Goal: Book appointment/travel/reservation

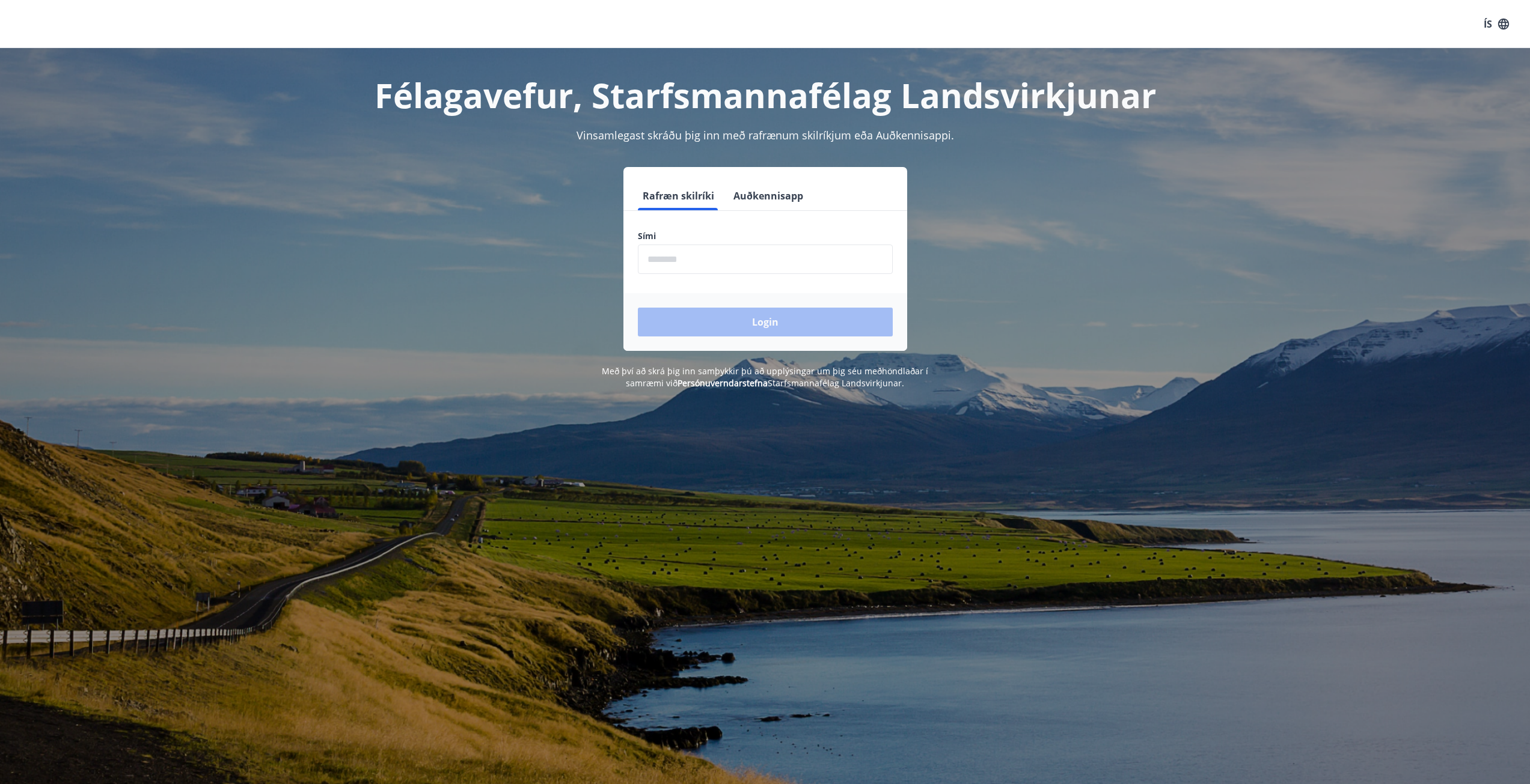
click at [645, 265] on input "phone" at bounding box center [765, 259] width 255 height 30
type input "********"
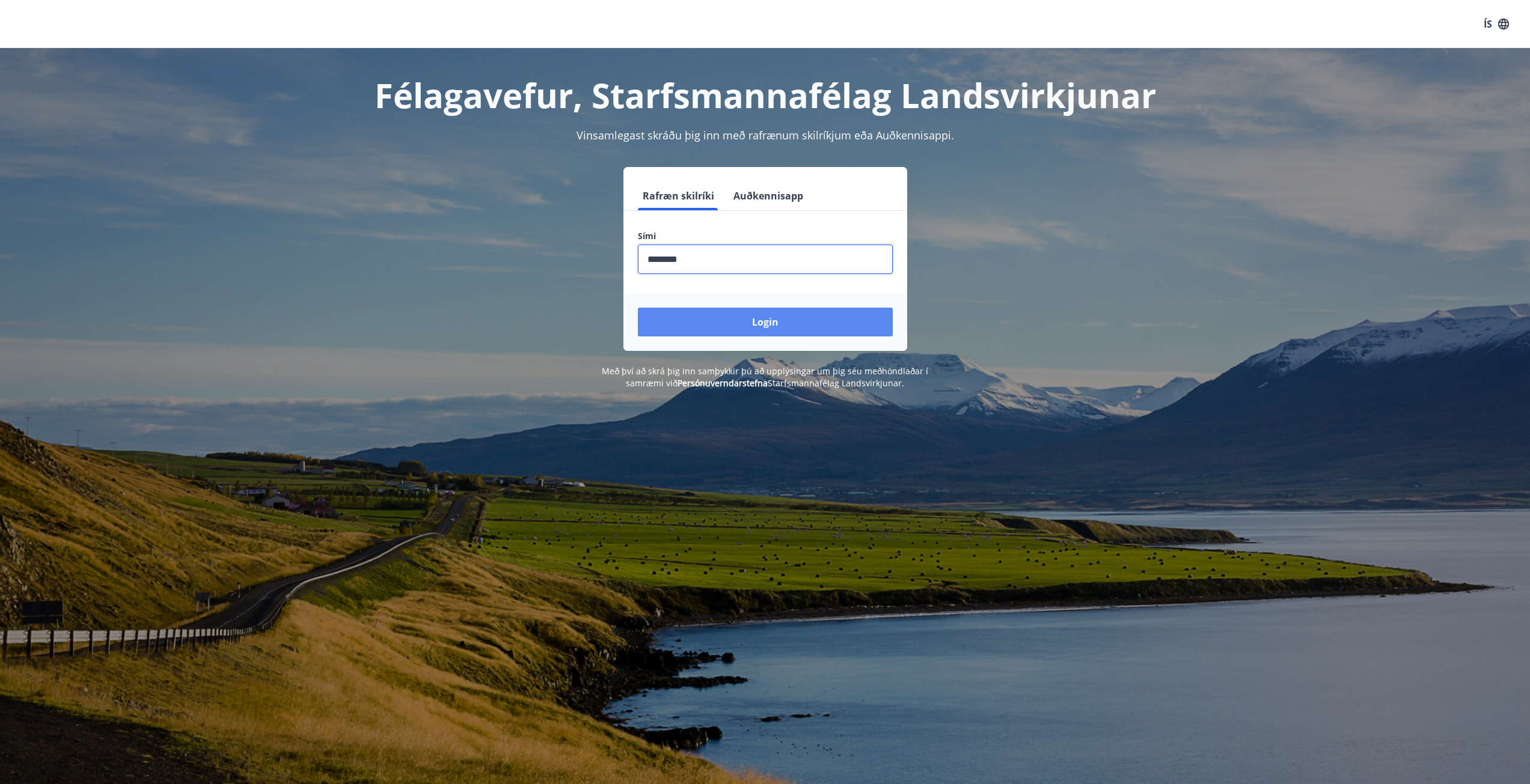
click at [735, 320] on button "Login" at bounding box center [765, 322] width 255 height 29
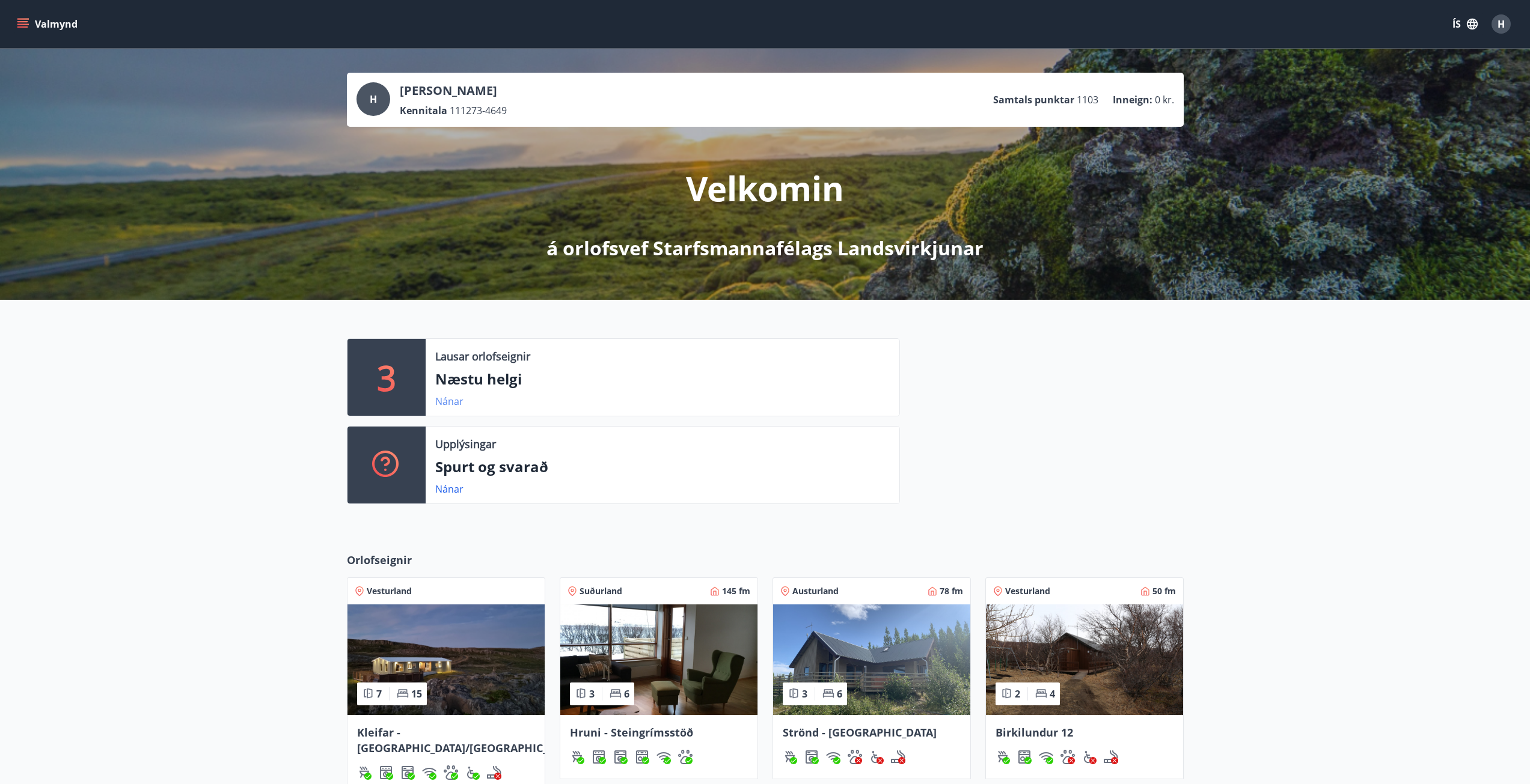
click at [441, 397] on link "Nánar" at bounding box center [449, 401] width 28 height 13
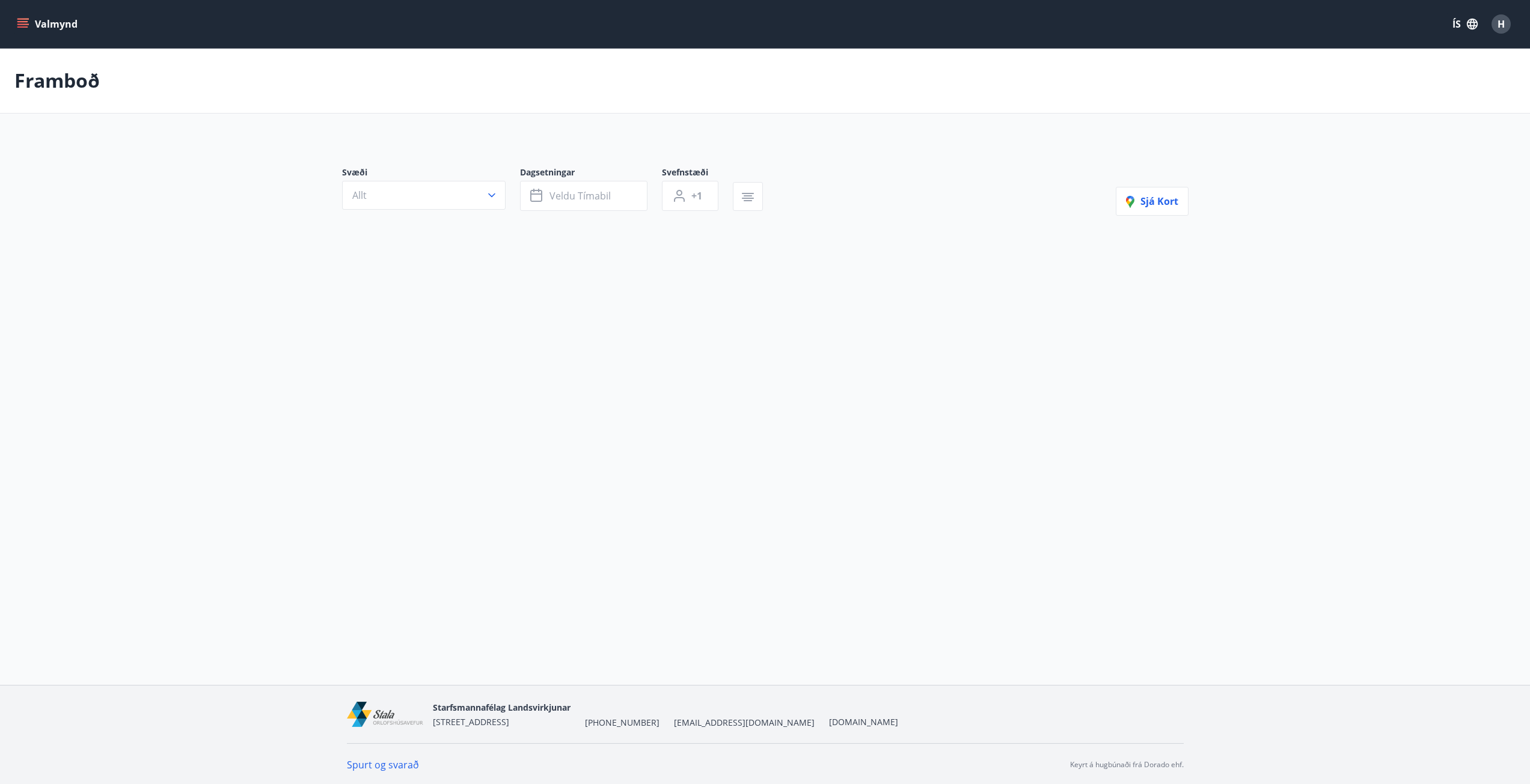
type input "*"
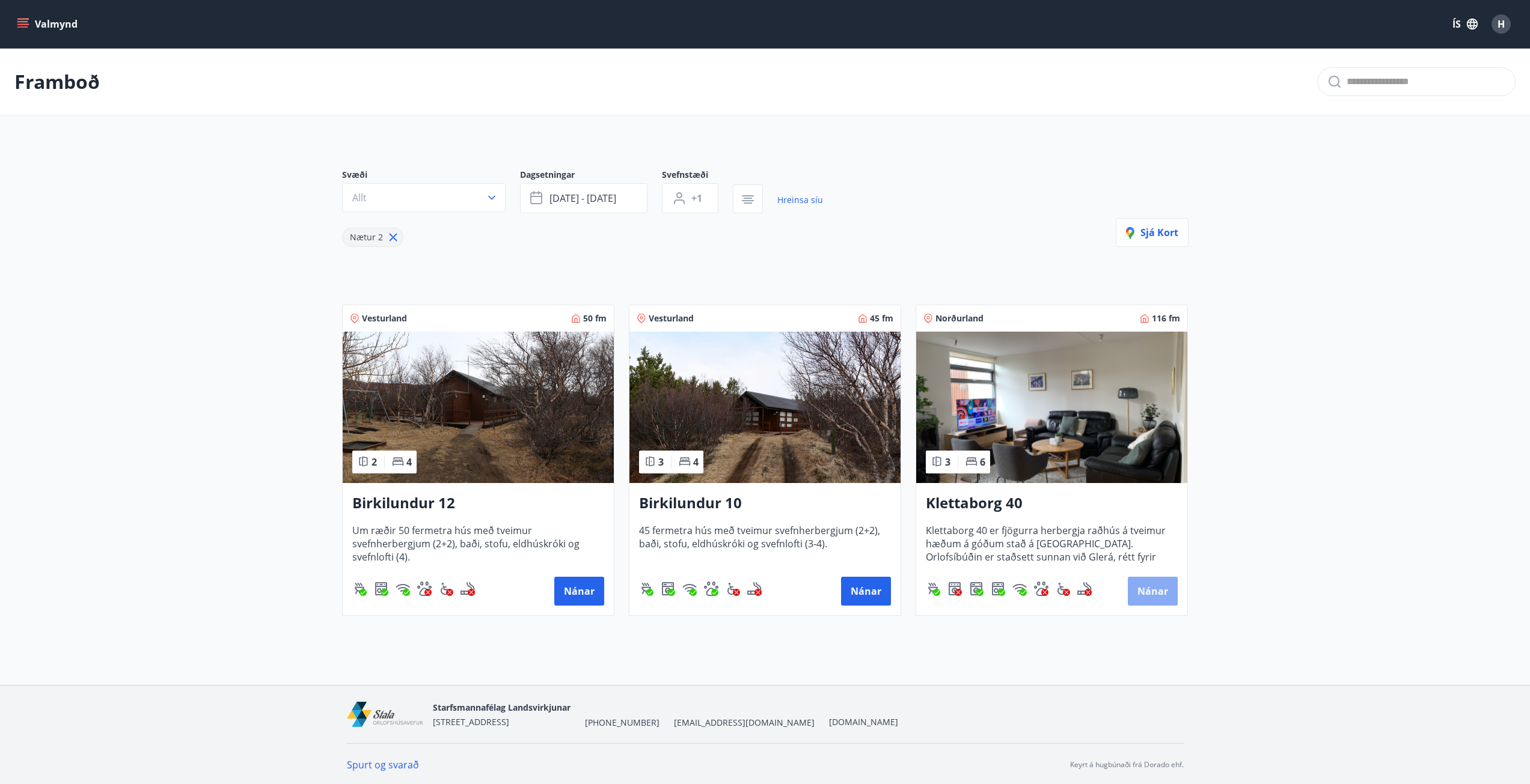
click at [1153, 593] on button "Nánar" at bounding box center [1153, 591] width 50 height 29
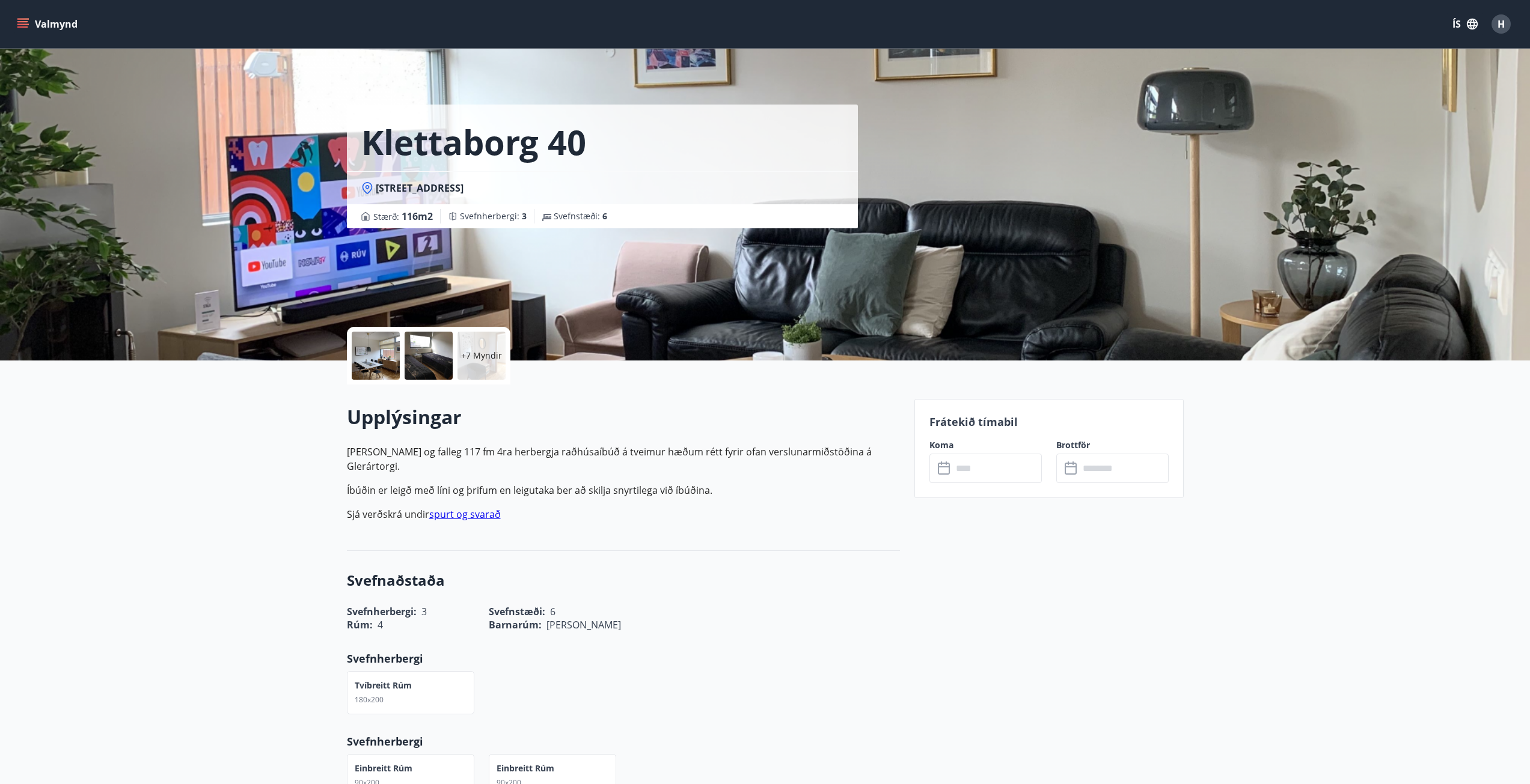
click at [950, 469] on icon at bounding box center [945, 469] width 14 height 14
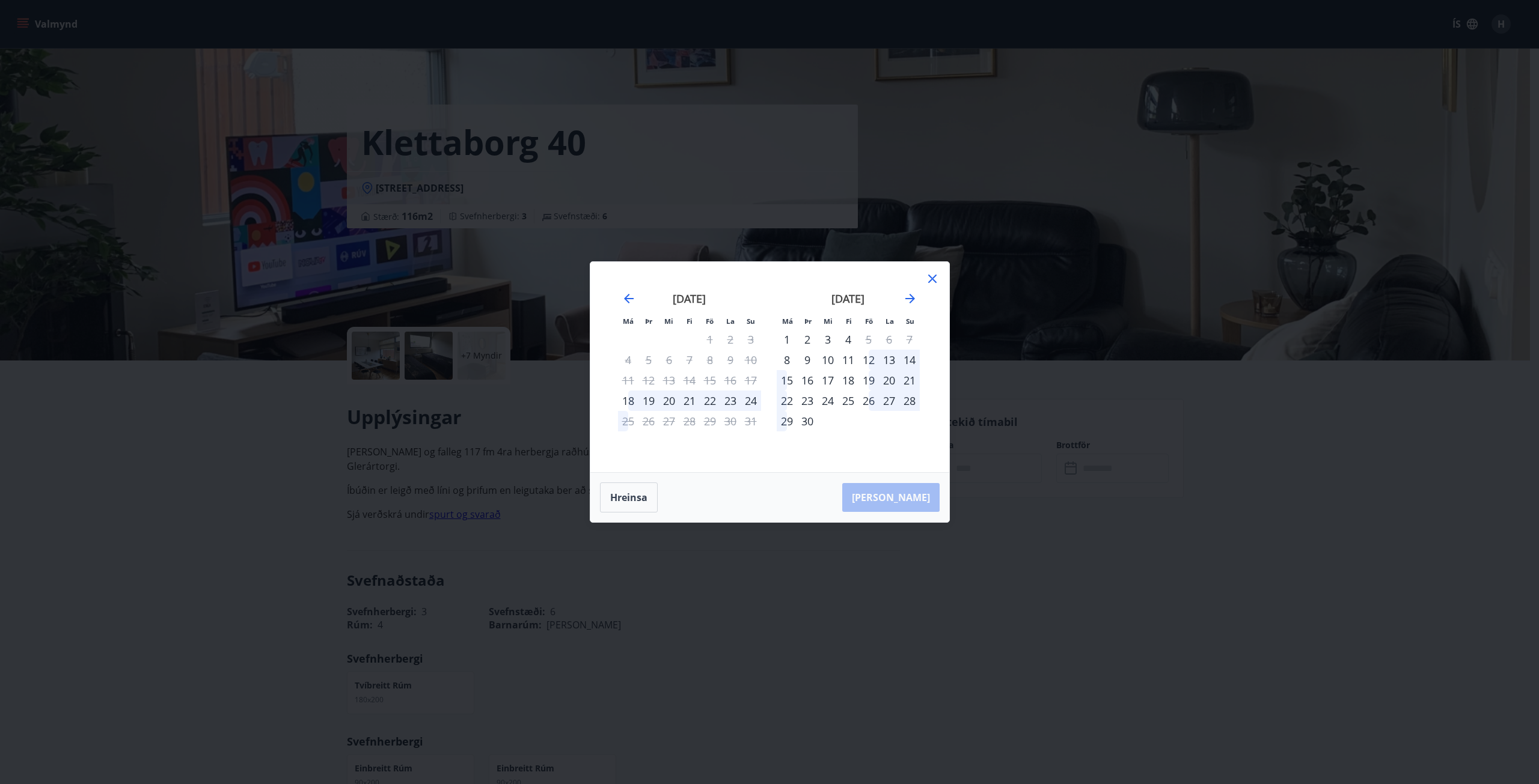
click at [938, 282] on icon at bounding box center [932, 279] width 14 height 14
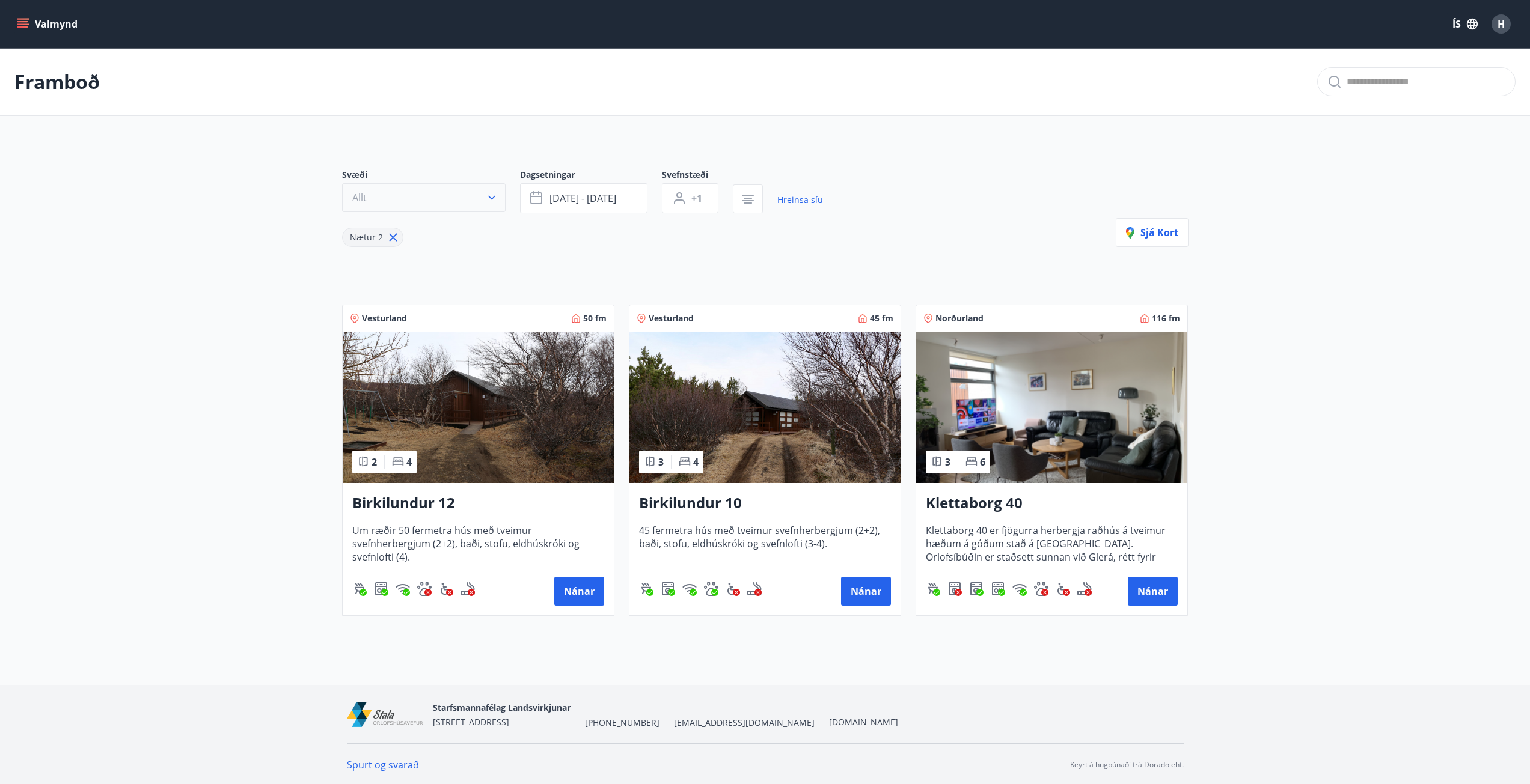
click at [494, 197] on icon "button" at bounding box center [492, 198] width 7 height 4
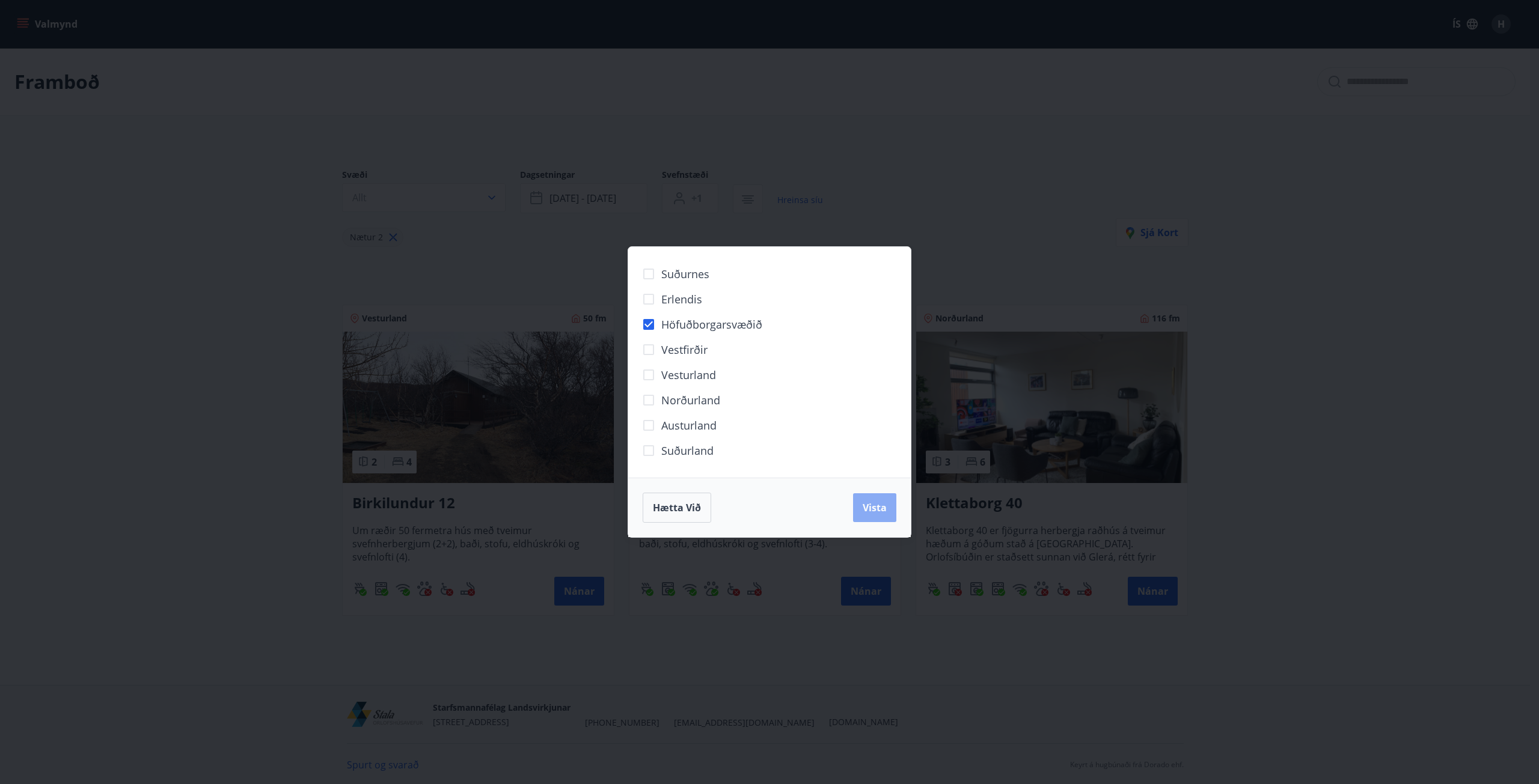
click at [870, 509] on span "Vista" at bounding box center [875, 507] width 24 height 13
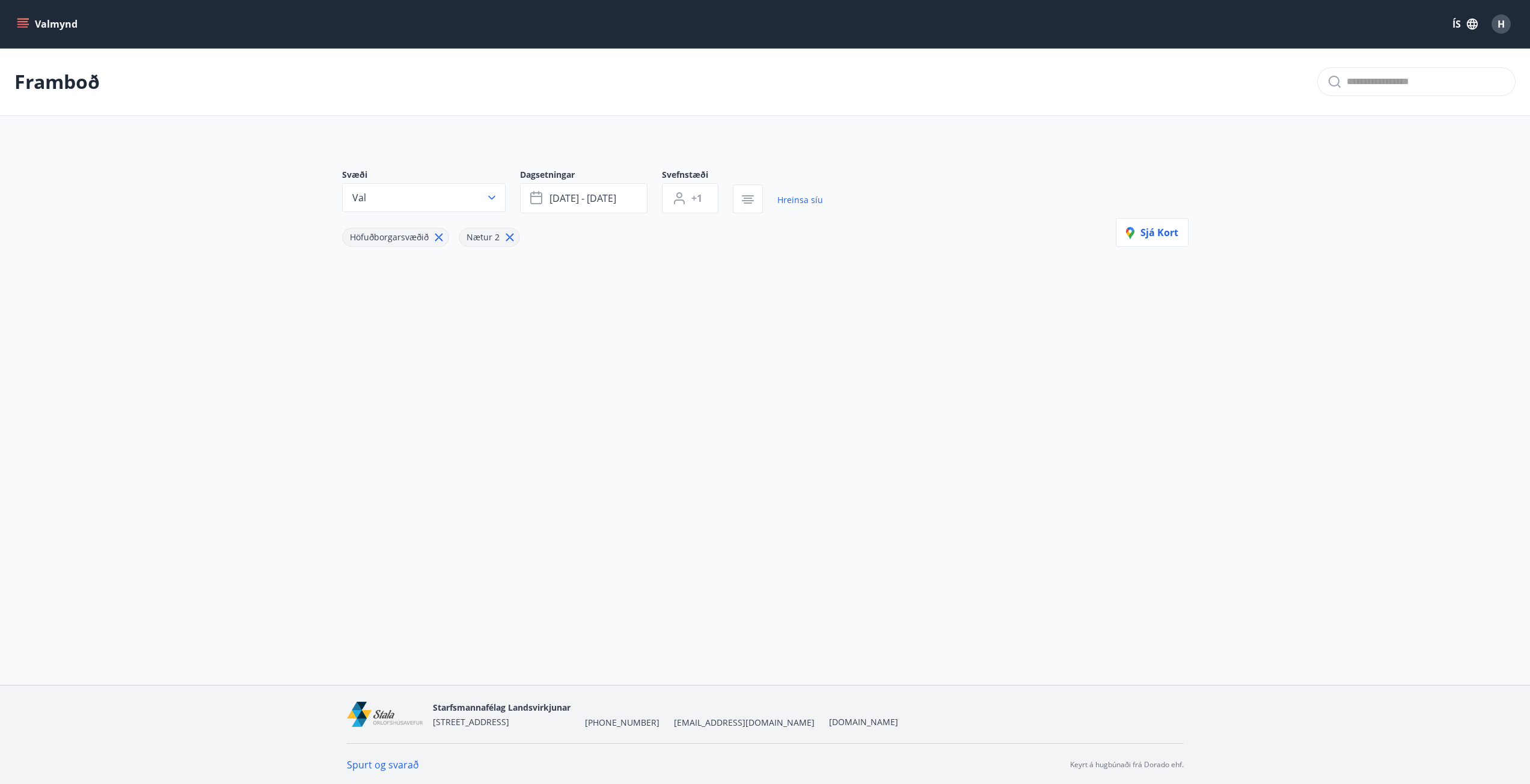
drag, startPoint x: 507, startPoint y: 237, endPoint x: 490, endPoint y: 237, distance: 17.0
click at [505, 237] on icon at bounding box center [510, 237] width 13 height 13
type input "*"
click at [446, 237] on div "Höfuðborgarsvæðið" at bounding box center [395, 237] width 107 height 19
click at [439, 236] on icon at bounding box center [439, 237] width 13 height 13
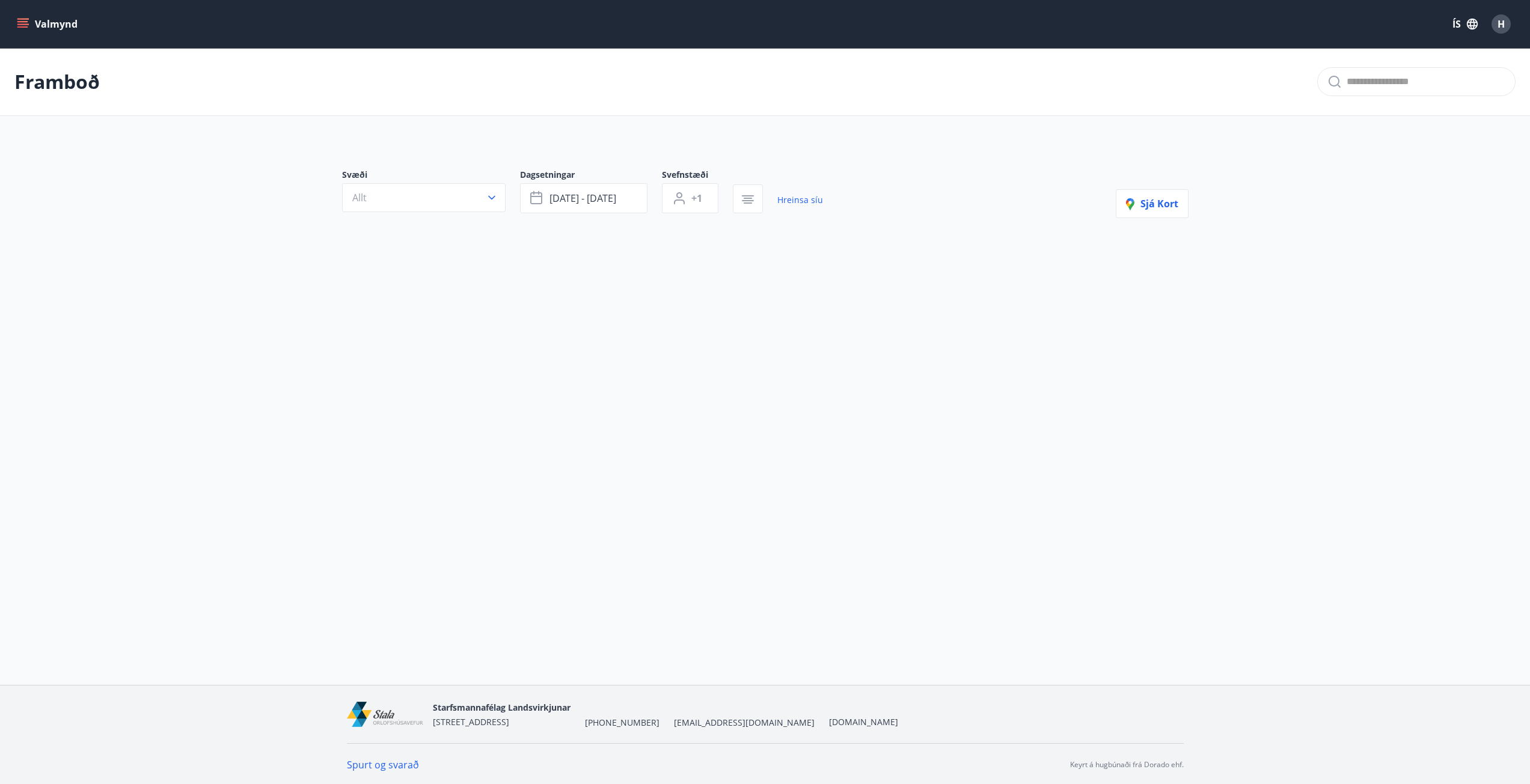
click at [32, 23] on button "Valmynd" at bounding box center [48, 23] width 68 height 21
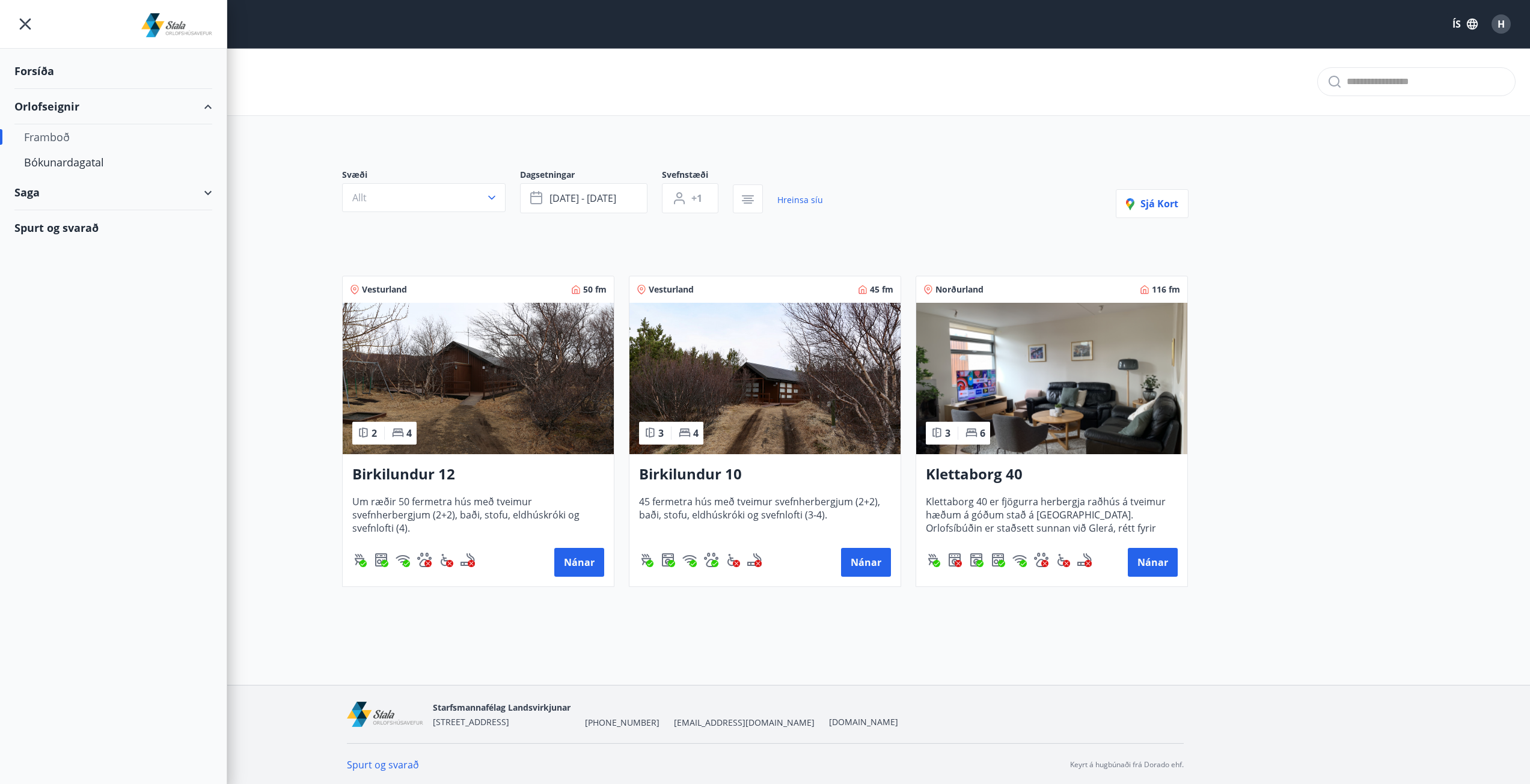
click at [48, 109] on div "Orlofseignir" at bounding box center [113, 107] width 198 height 36
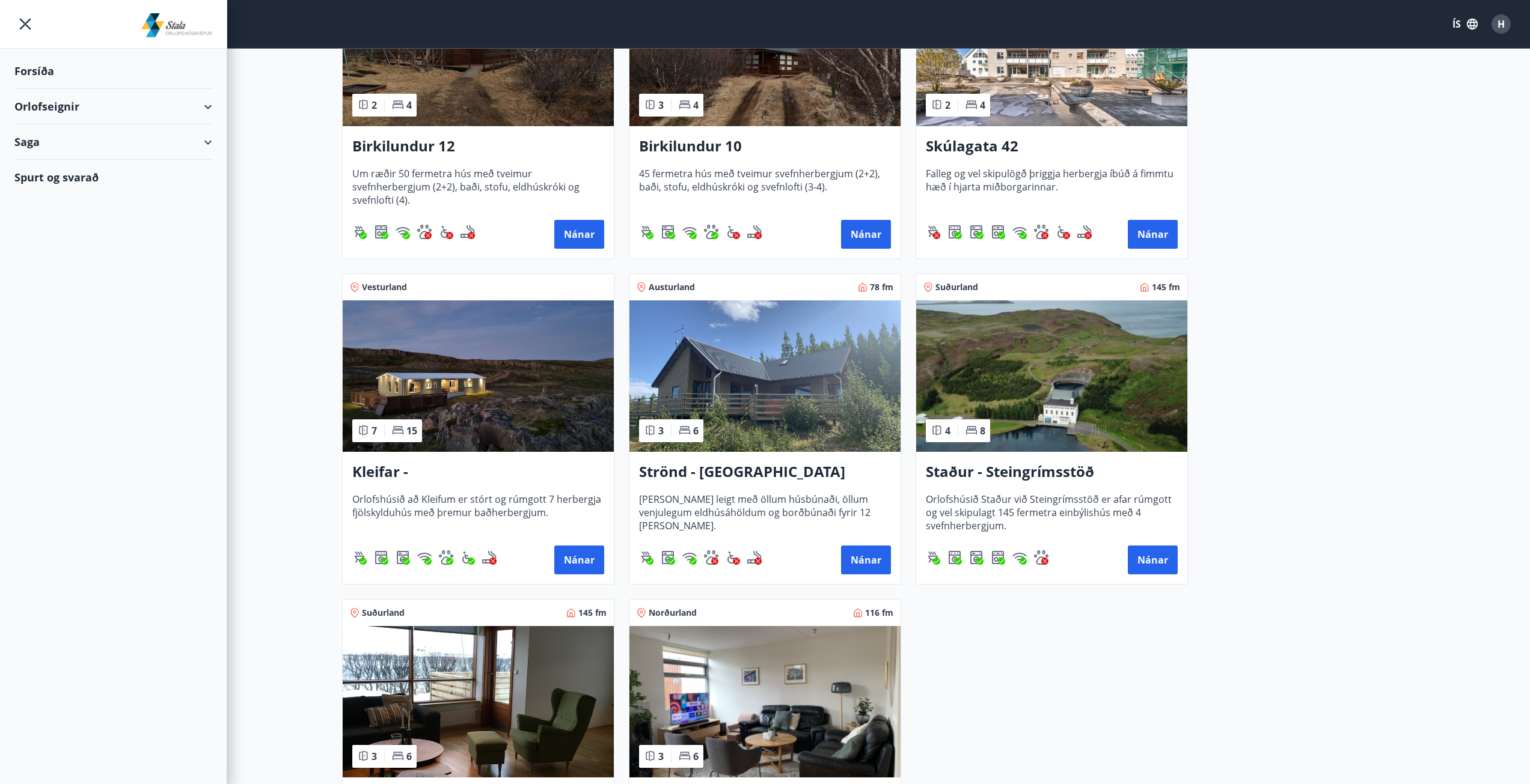
scroll to position [361, 0]
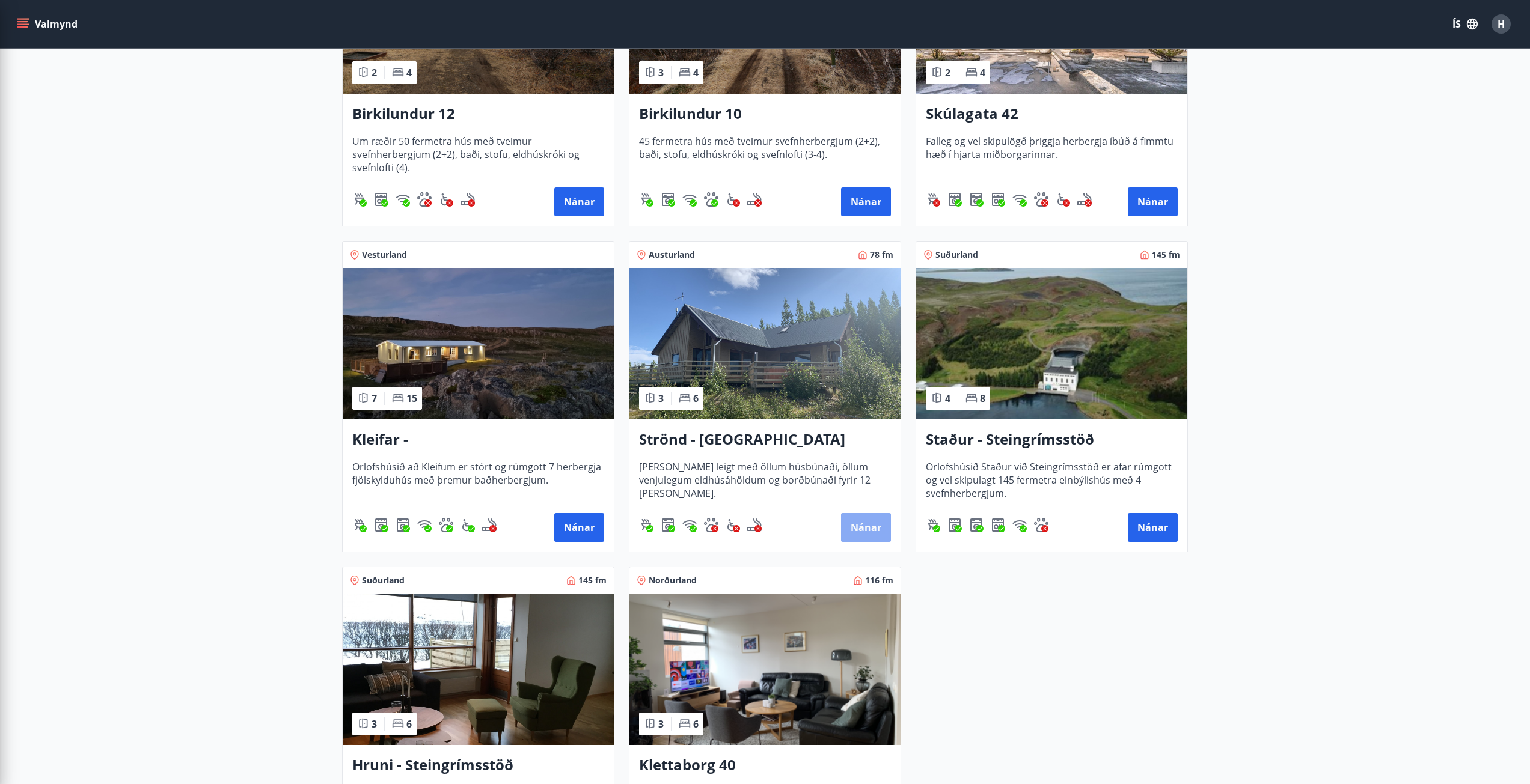
click at [855, 528] on button "Nánar" at bounding box center [866, 528] width 50 height 29
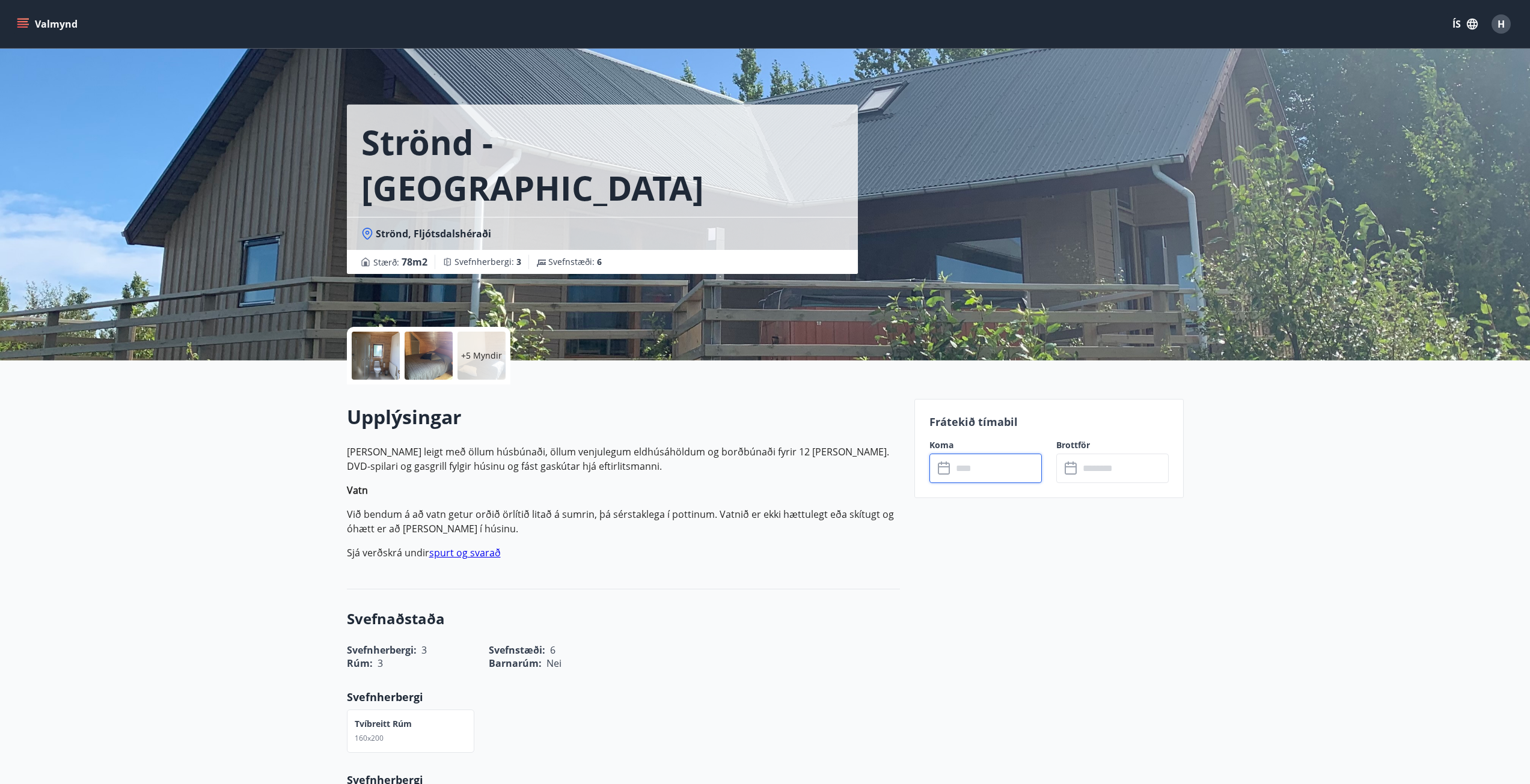
click at [963, 473] on input "text" at bounding box center [997, 468] width 90 height 30
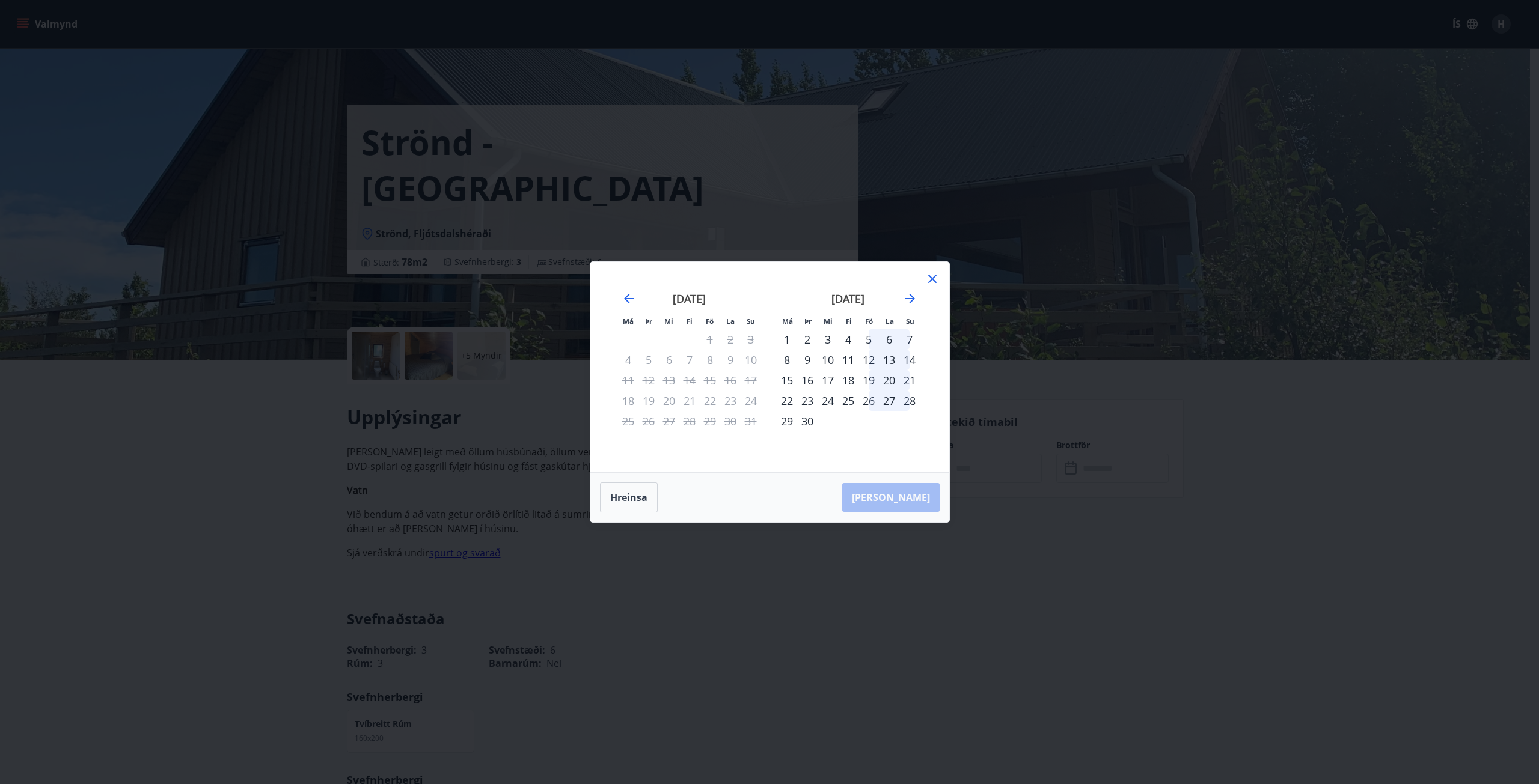
click at [936, 279] on icon at bounding box center [932, 279] width 14 height 14
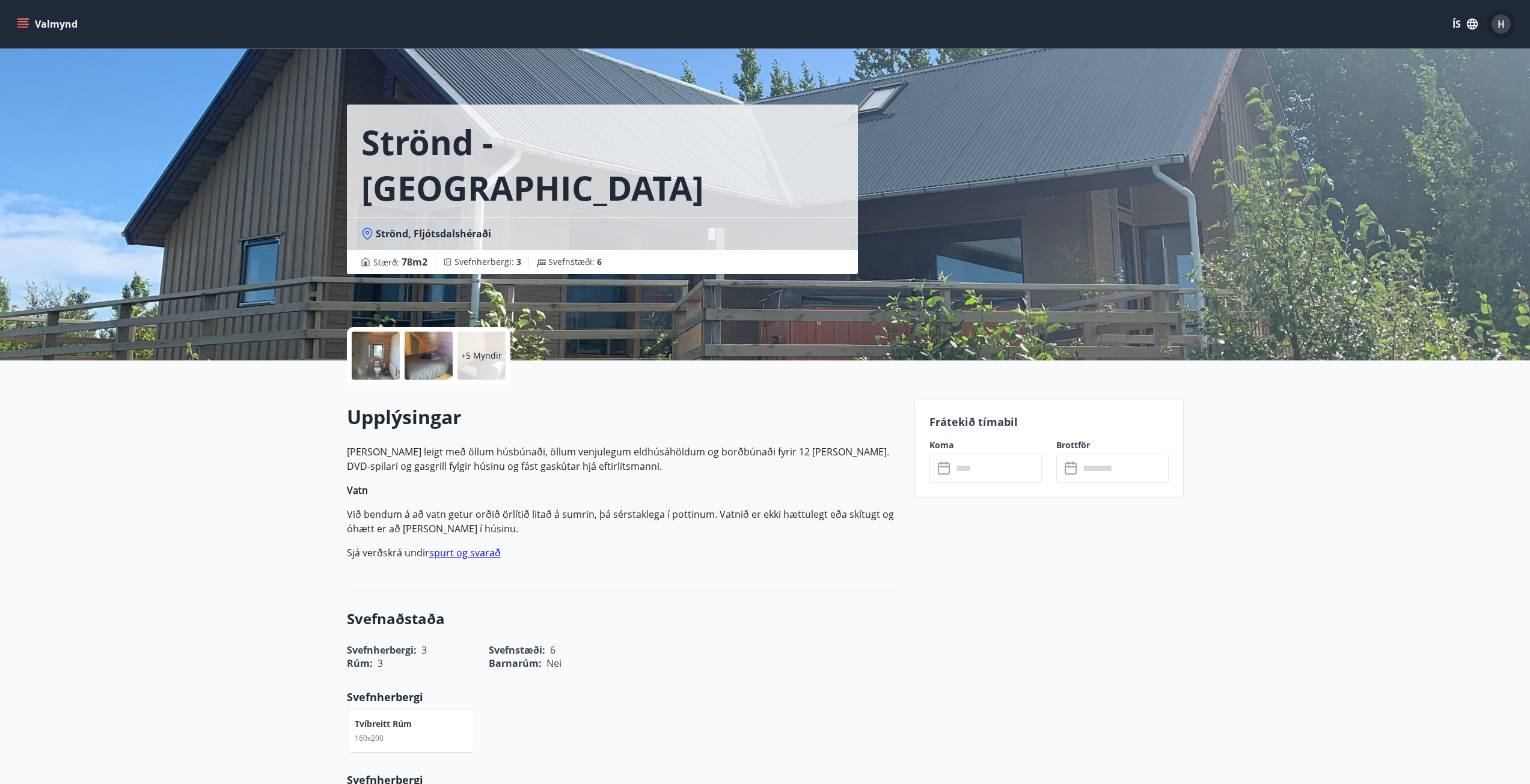
click at [1502, 26] on span "H" at bounding box center [1501, 23] width 7 height 13
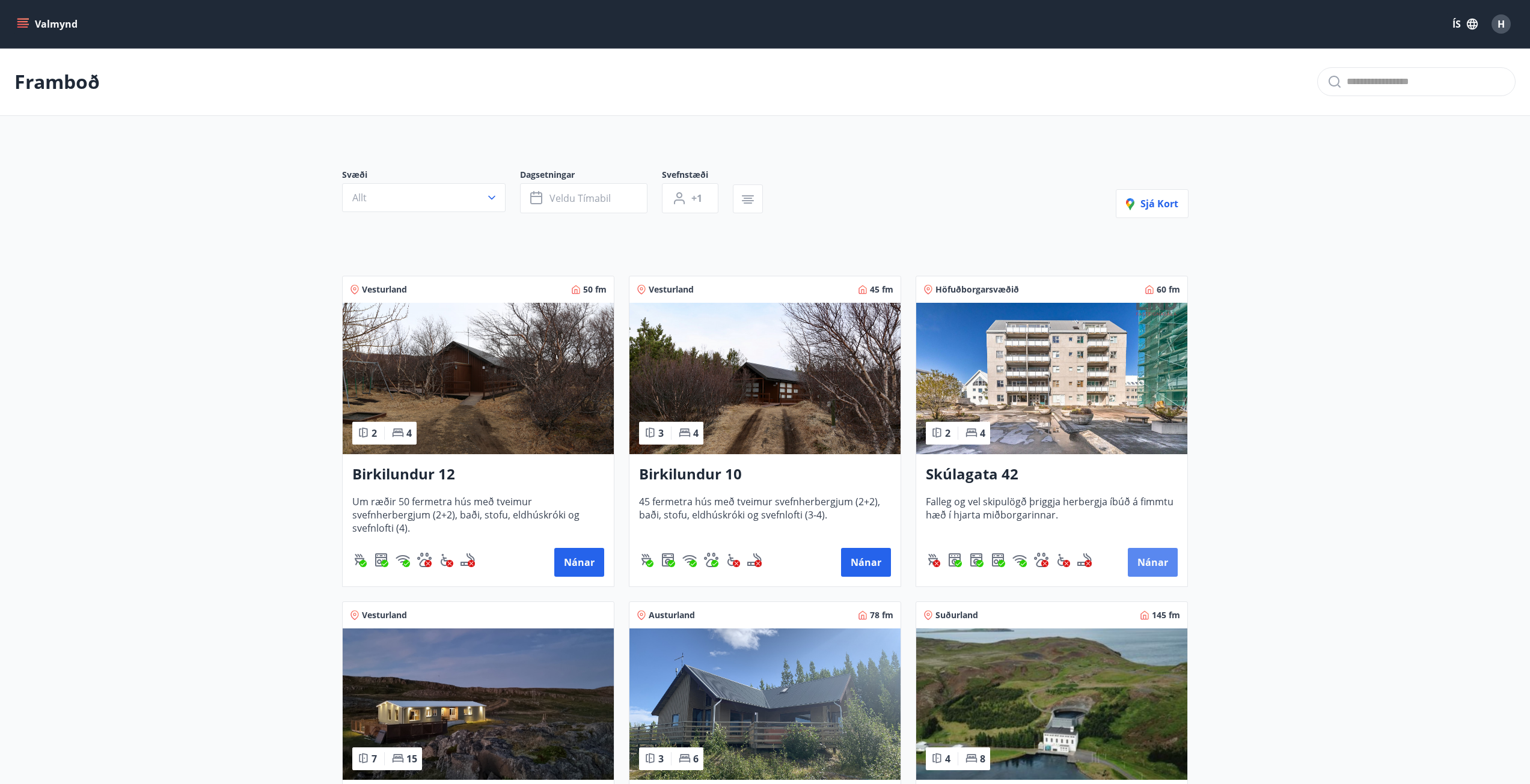
click at [1149, 558] on button "Nánar" at bounding box center [1153, 562] width 50 height 29
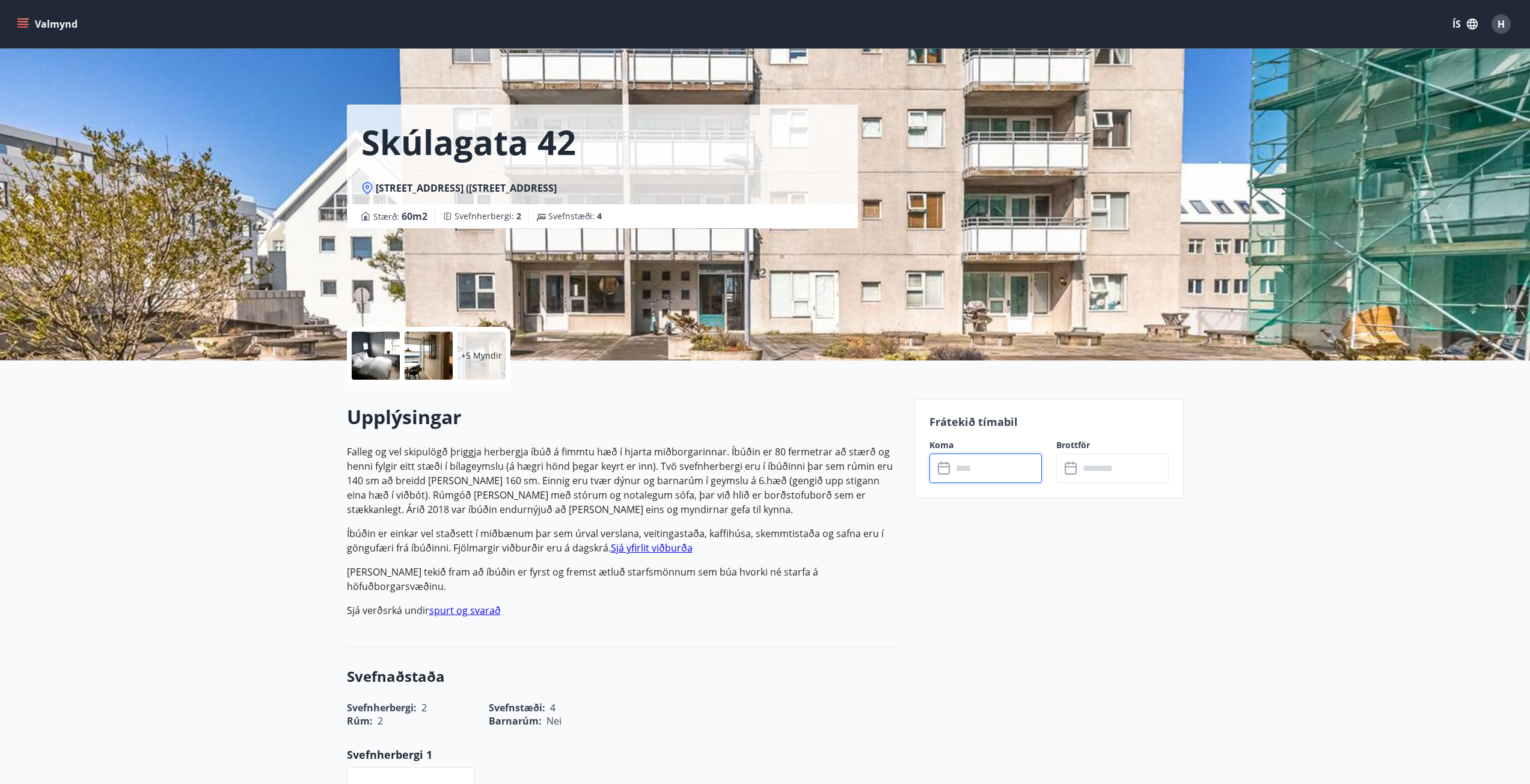
click at [962, 463] on input "text" at bounding box center [997, 468] width 90 height 30
